Goal: Information Seeking & Learning: Learn about a topic

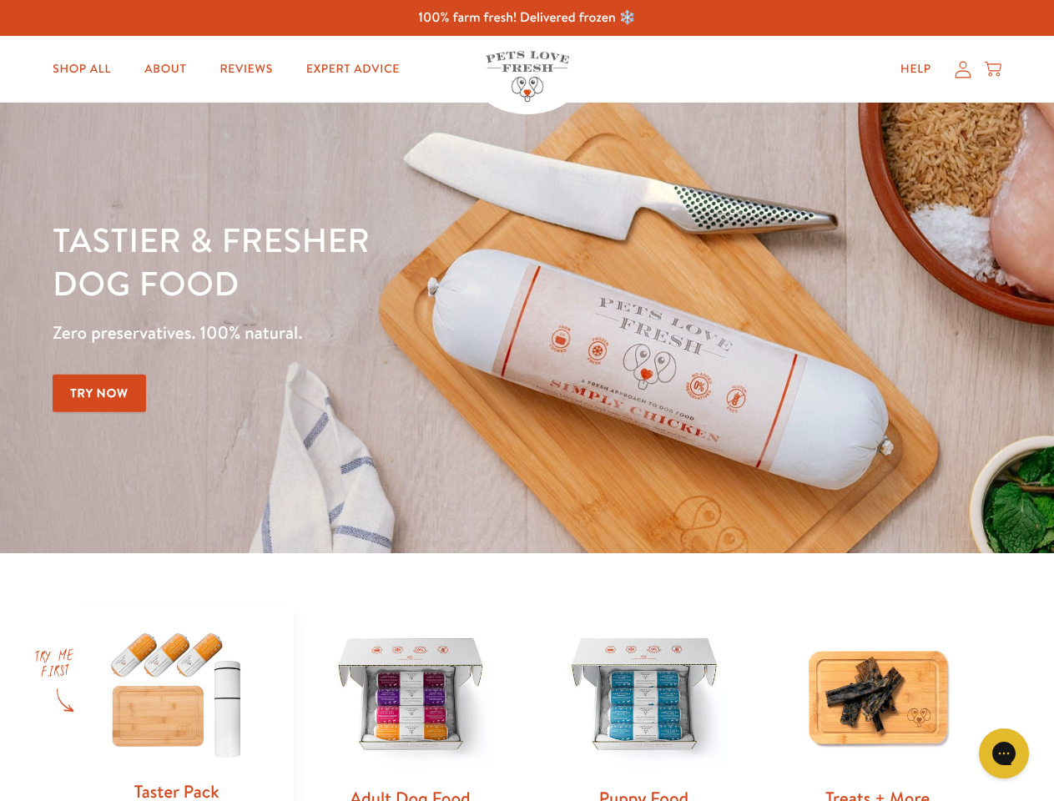
click at [526, 400] on div "Tastier & fresher dog food Zero preservatives. 100% natural. Try Now" at bounding box center [369, 328] width 632 height 220
click at [1003, 753] on icon "Gorgias live chat" at bounding box center [1003, 753] width 16 height 16
